Goal: Find specific page/section: Find specific page/section

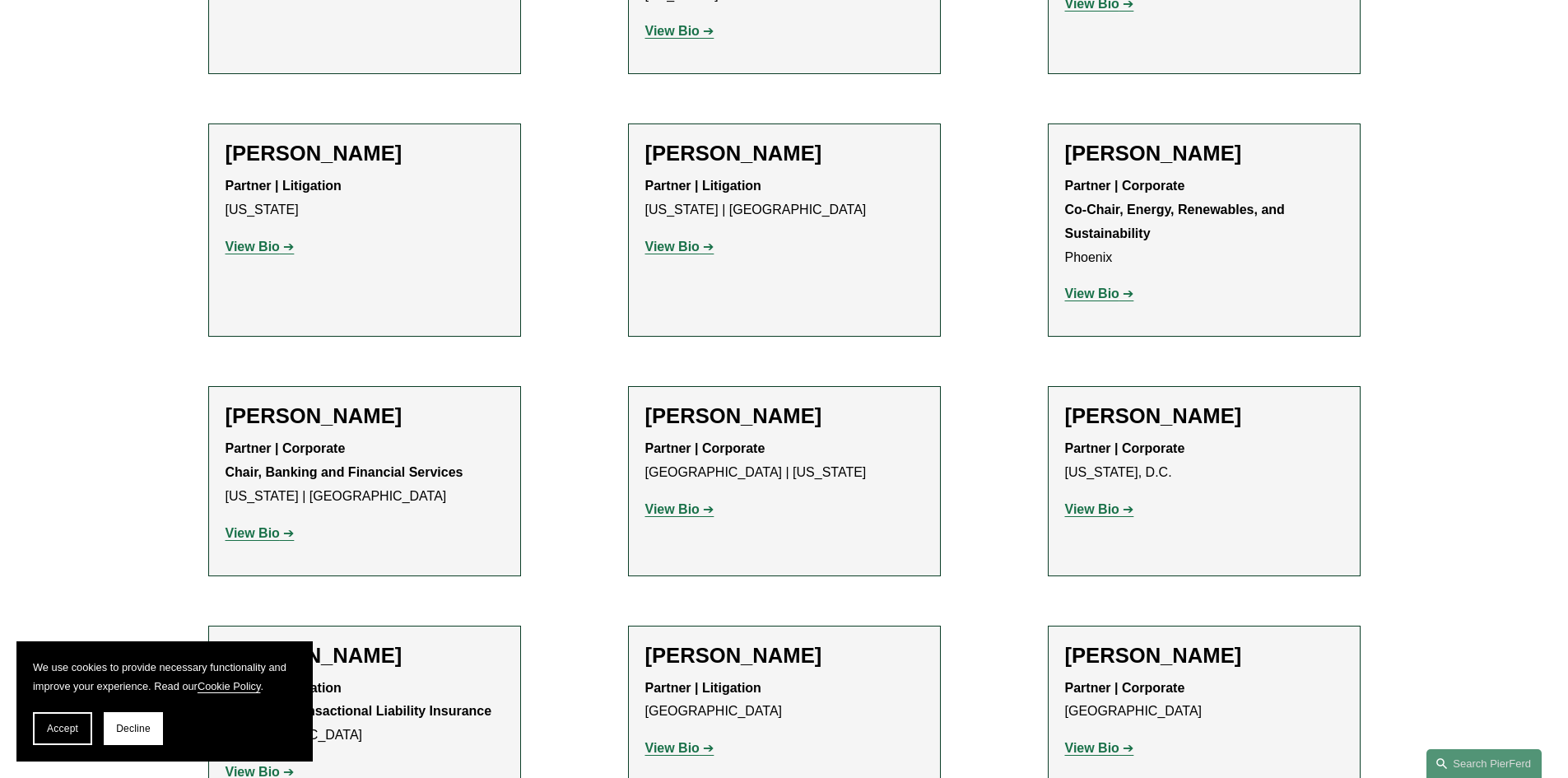
scroll to position [5104, 0]
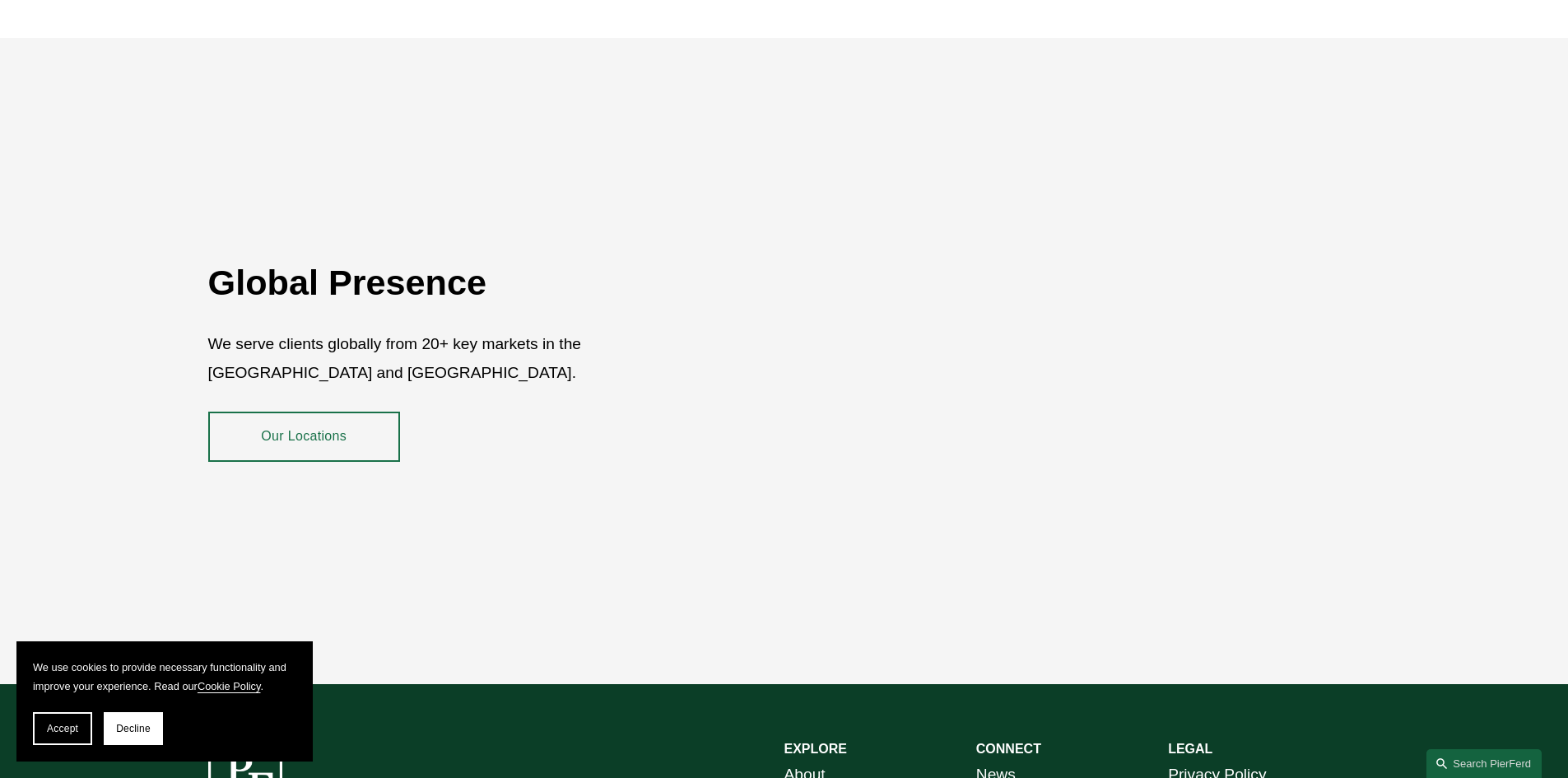
scroll to position [2929, 0]
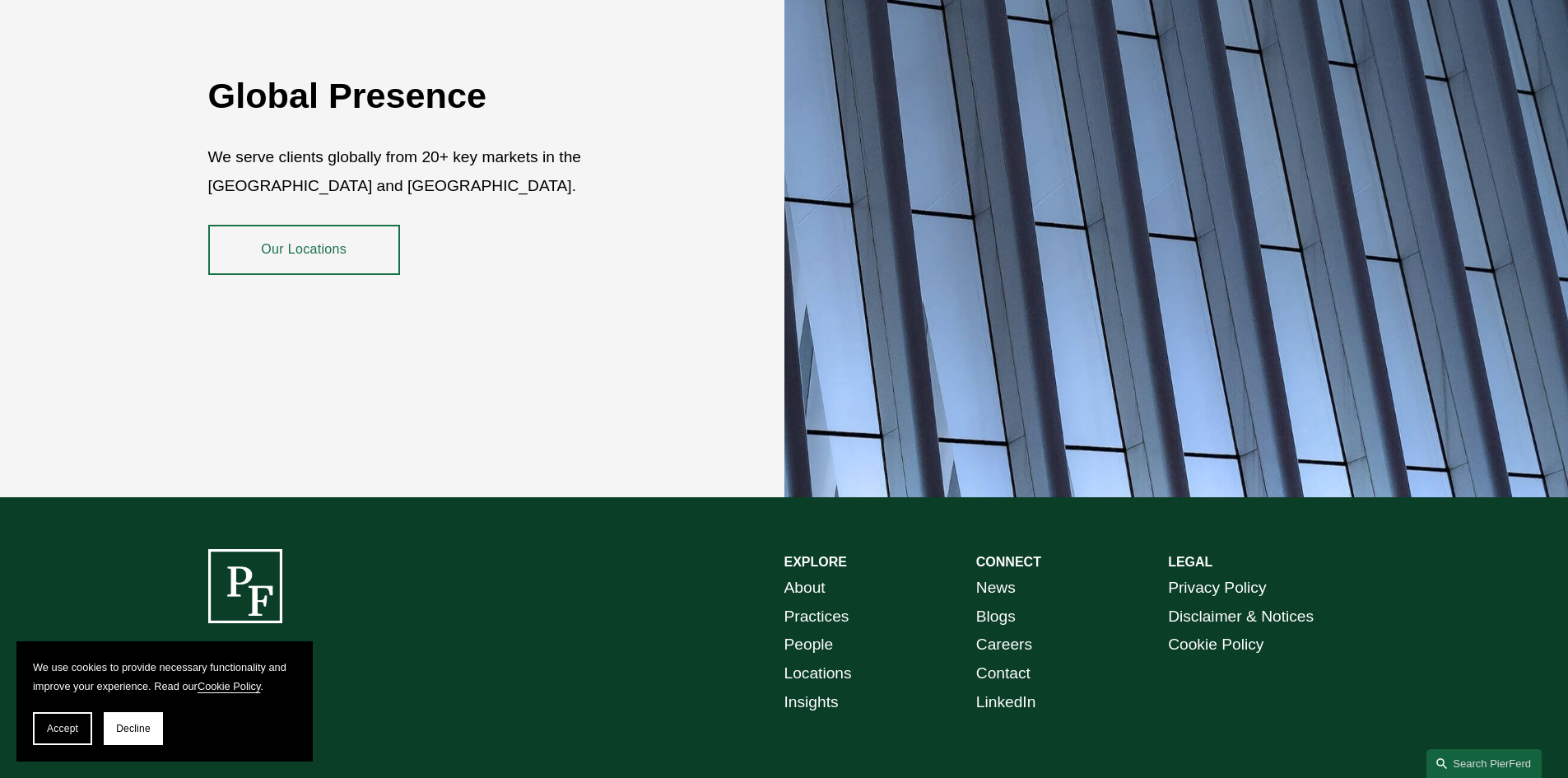
click at [818, 631] on link "People" at bounding box center [809, 644] width 49 height 29
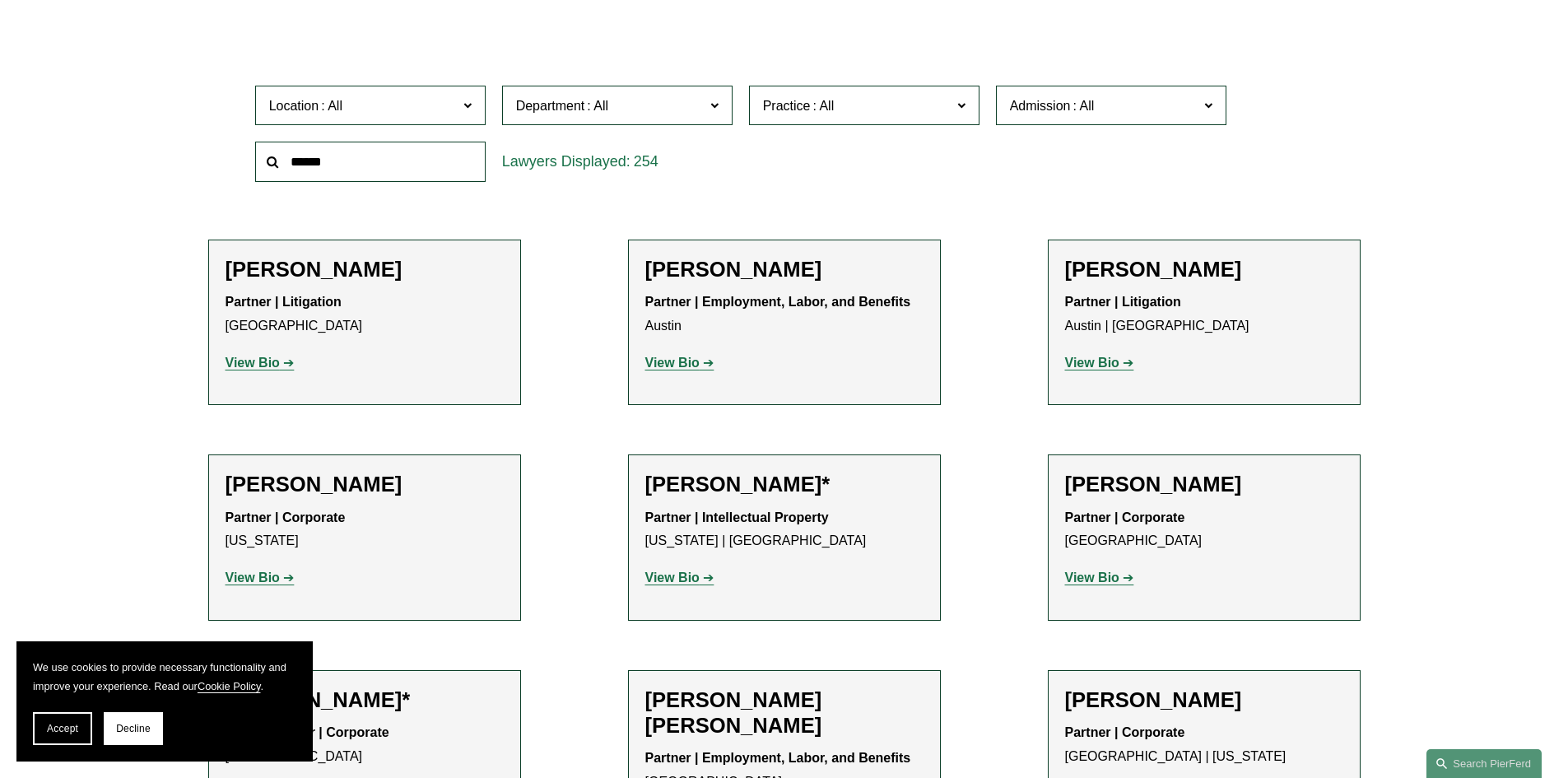
scroll to position [247, 0]
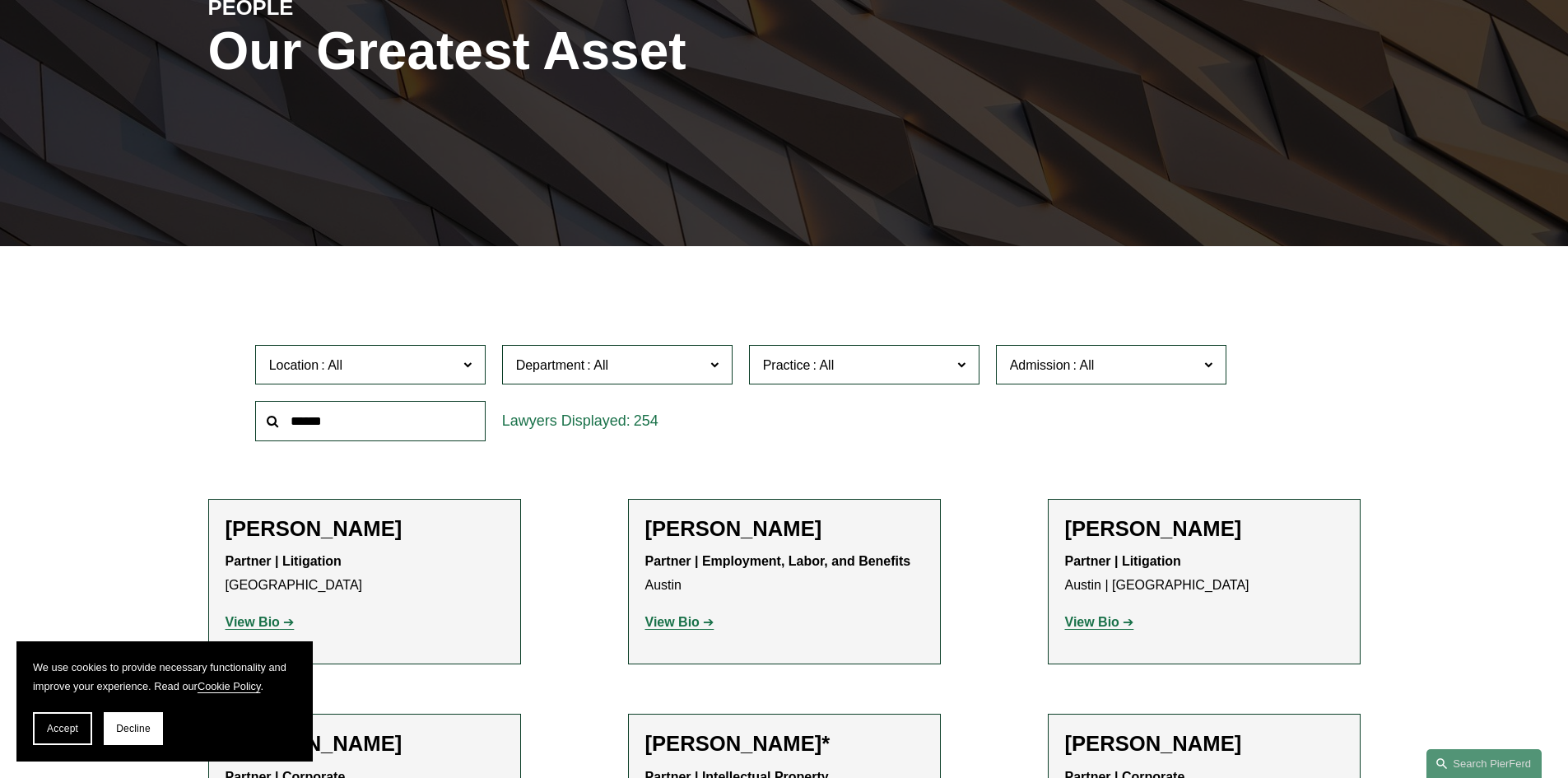
click at [378, 428] on input "text" at bounding box center [370, 420] width 231 height 40
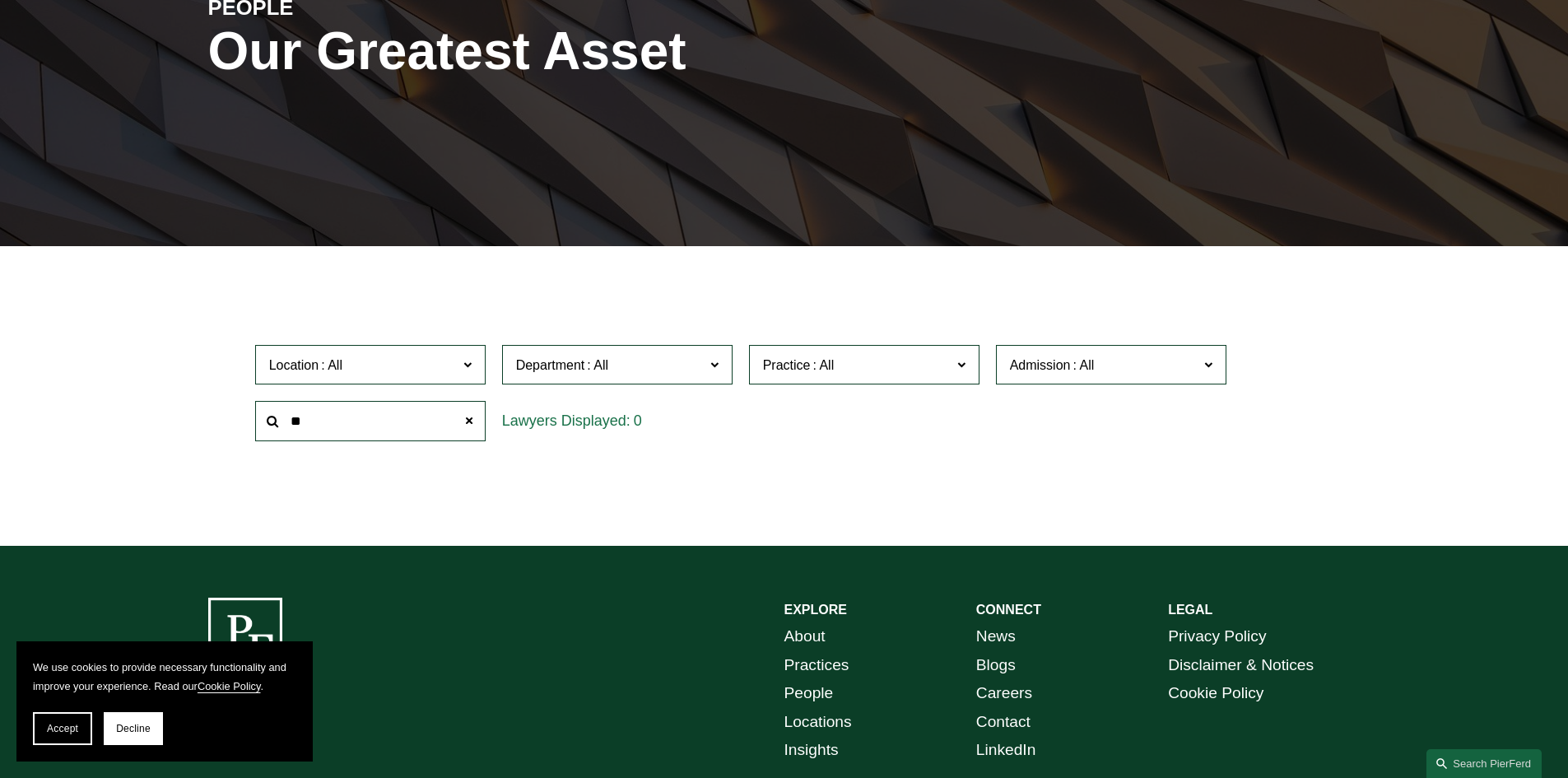
type input "*"
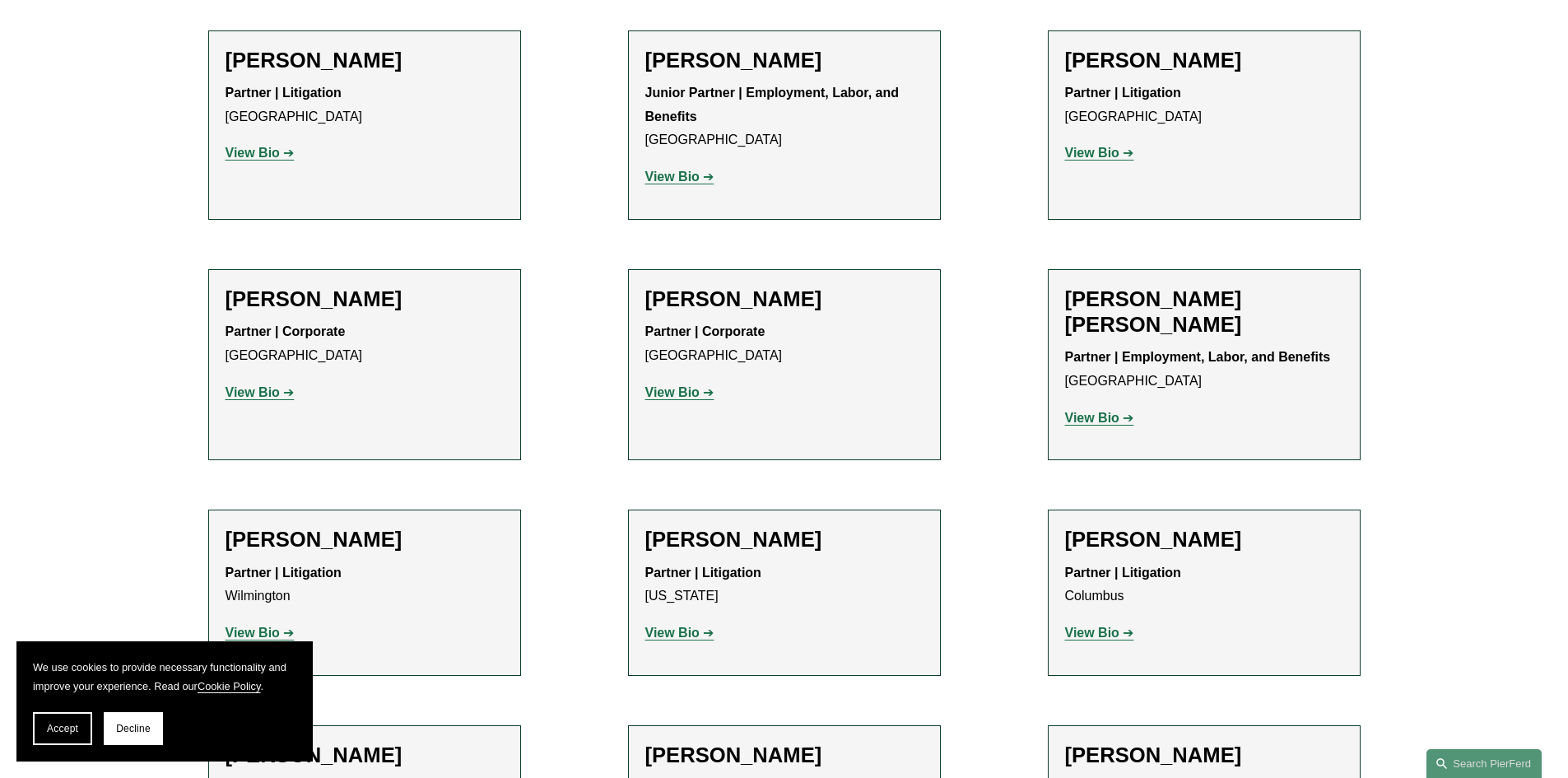
scroll to position [3458, 0]
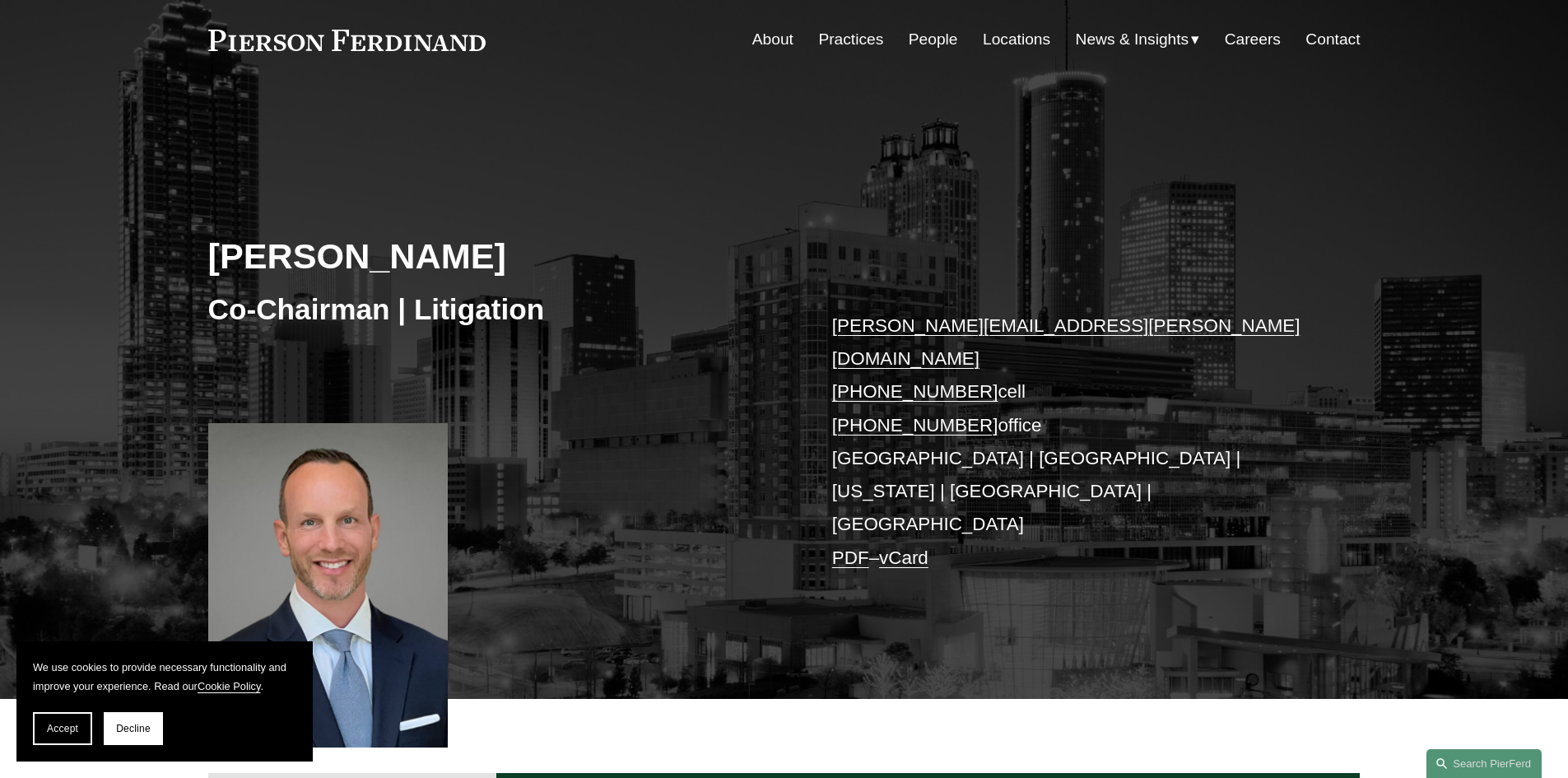
scroll to position [82, 0]
